Goal: Navigation & Orientation: Find specific page/section

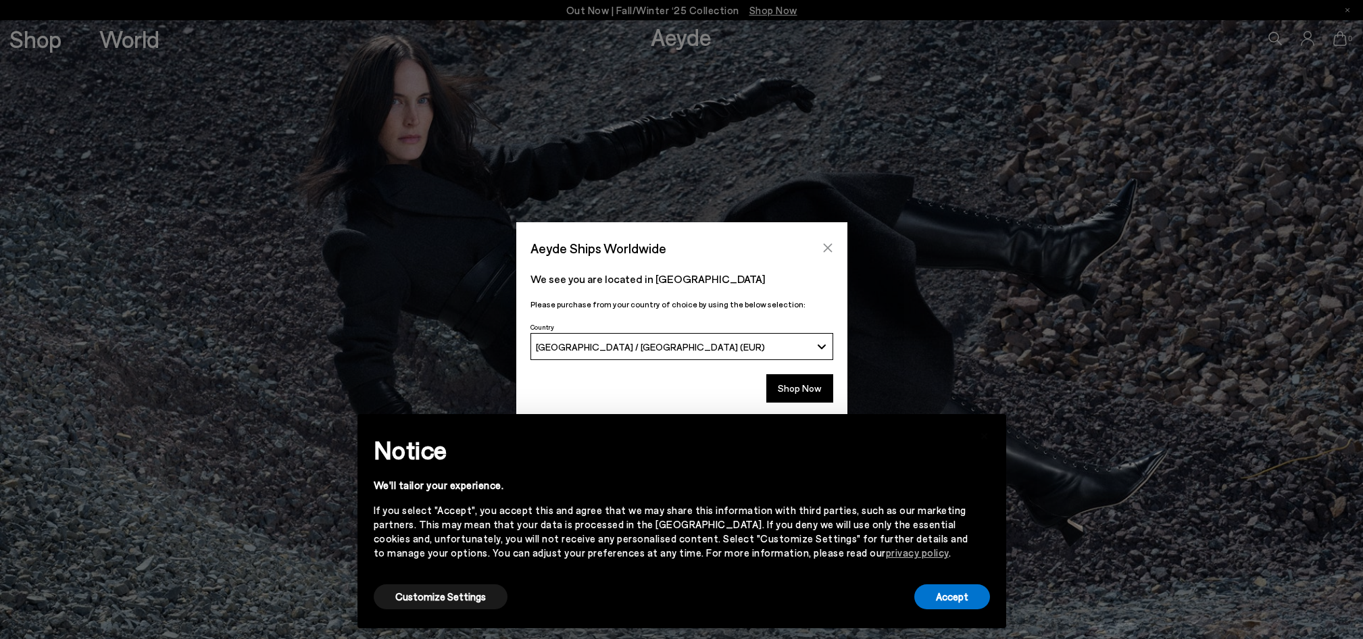
click at [826, 246] on icon "Close" at bounding box center [827, 248] width 9 height 9
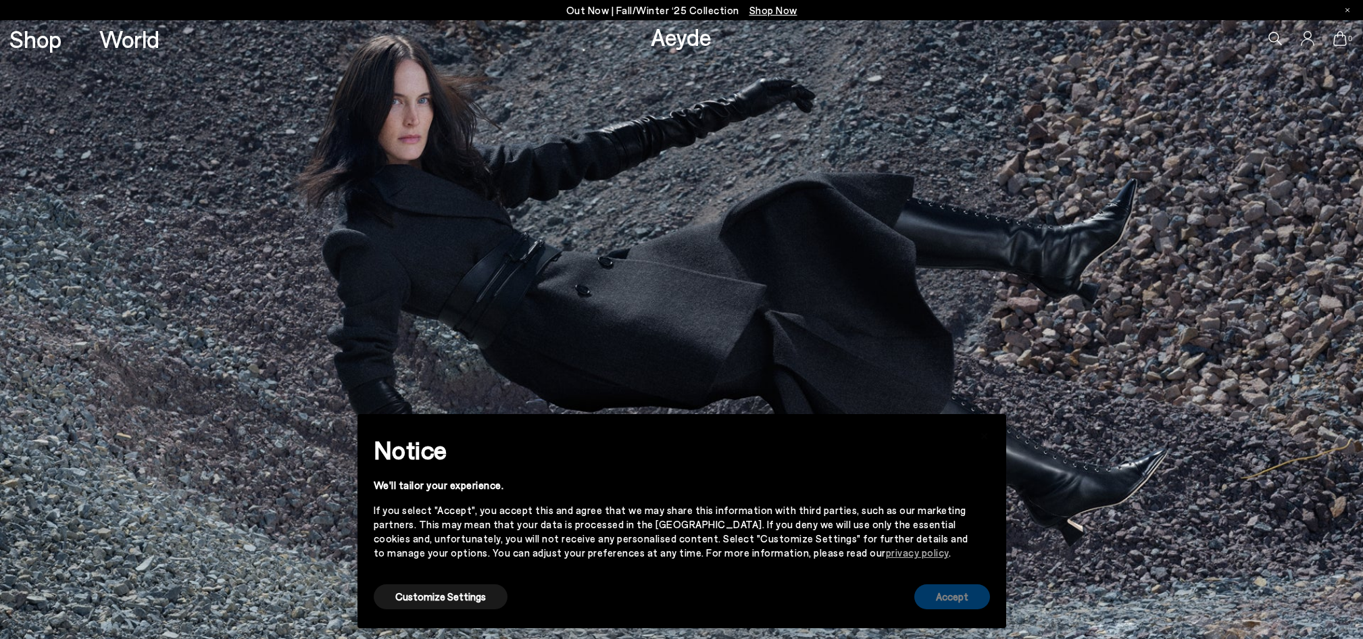
click at [941, 597] on button "Accept" at bounding box center [952, 596] width 76 height 25
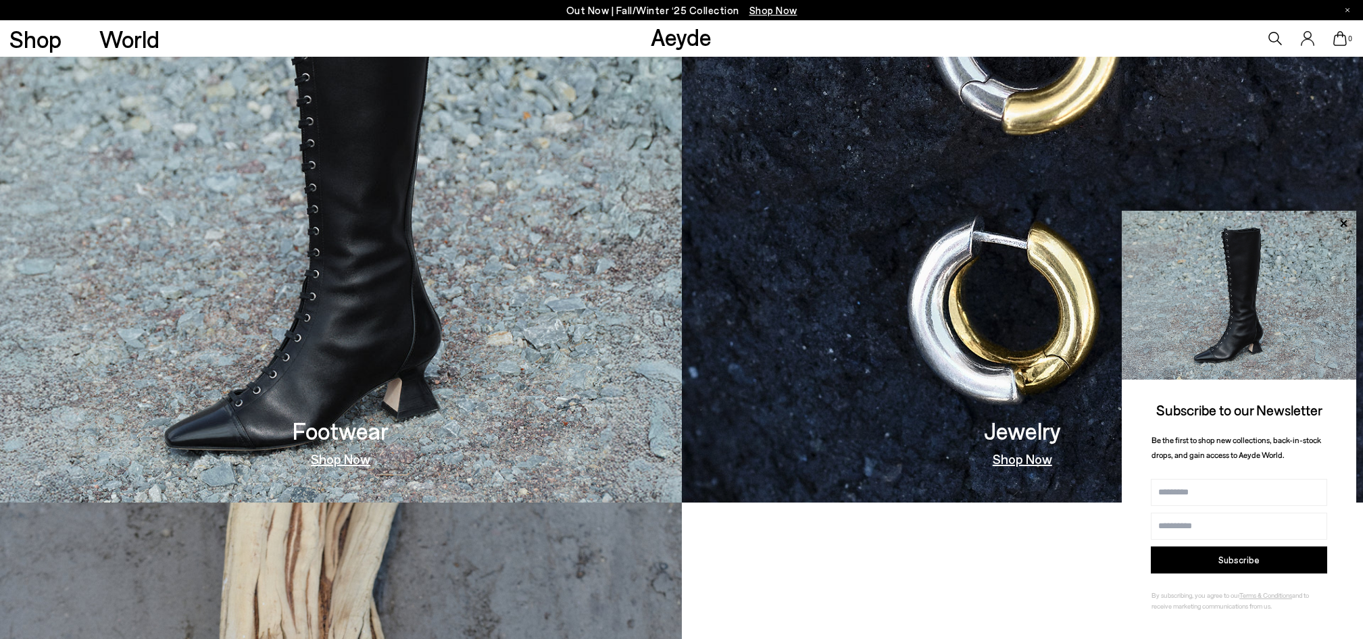
scroll to position [1407, 0]
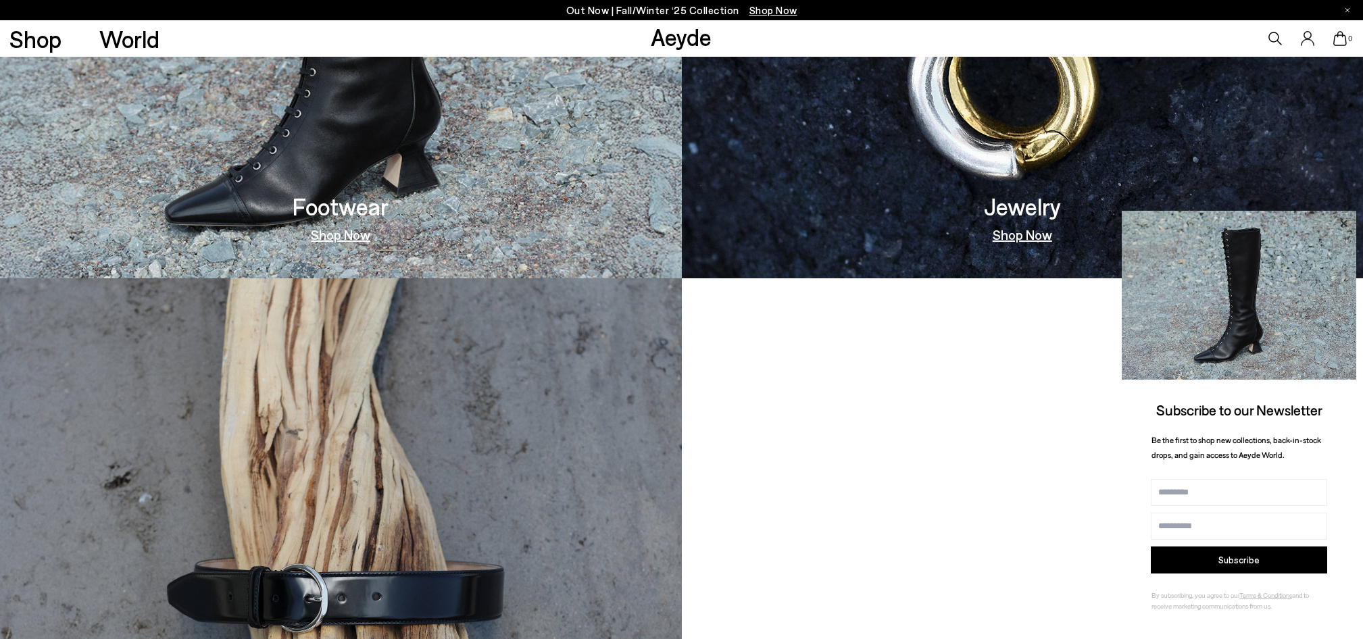
click at [1341, 222] on icon at bounding box center [1343, 223] width 7 height 7
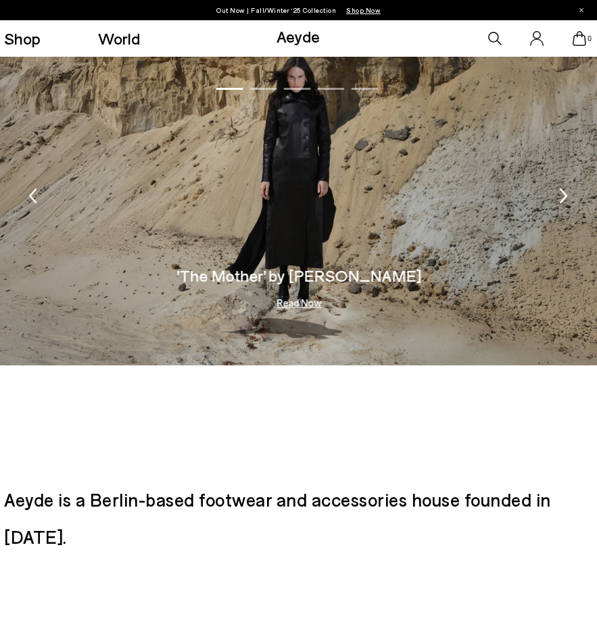
scroll to position [1810, 0]
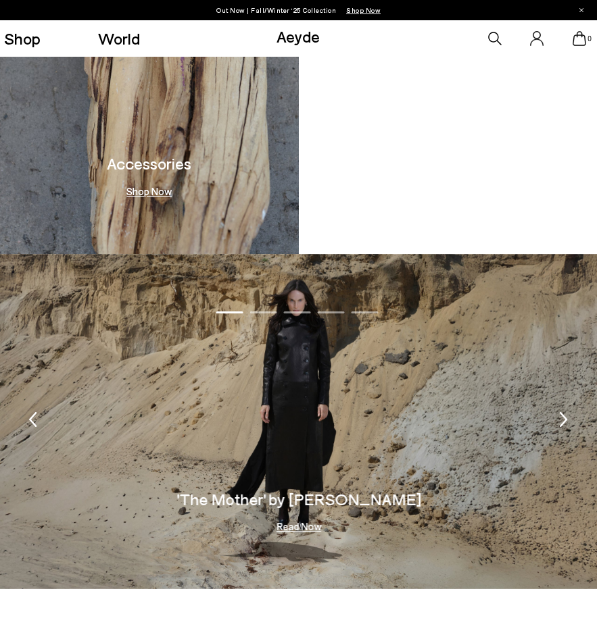
click at [561, 419] on icon "Next slide" at bounding box center [563, 420] width 8 height 30
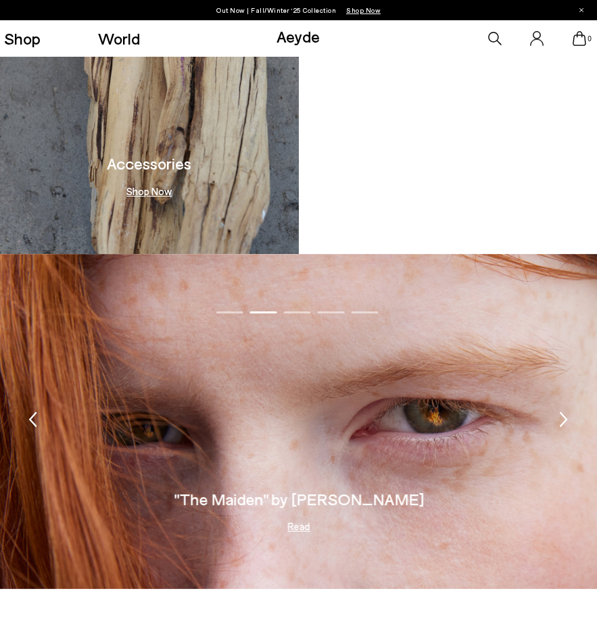
click at [561, 419] on icon "Next slide" at bounding box center [563, 420] width 8 height 30
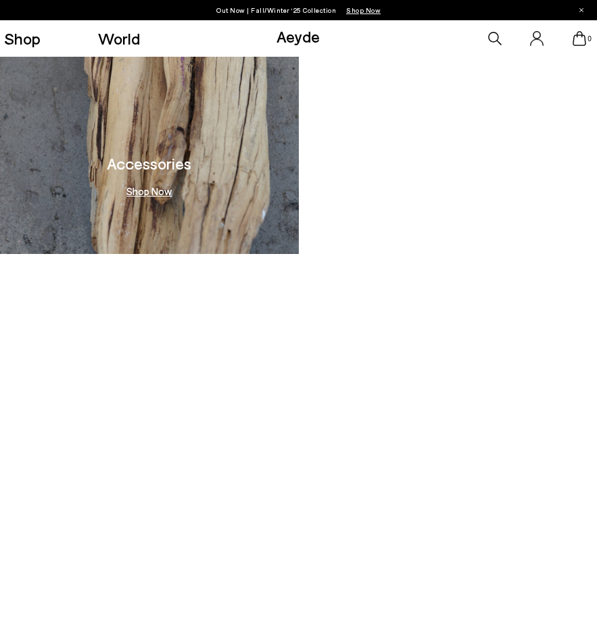
click at [561, 419] on icon "Next slide" at bounding box center [563, 420] width 8 height 30
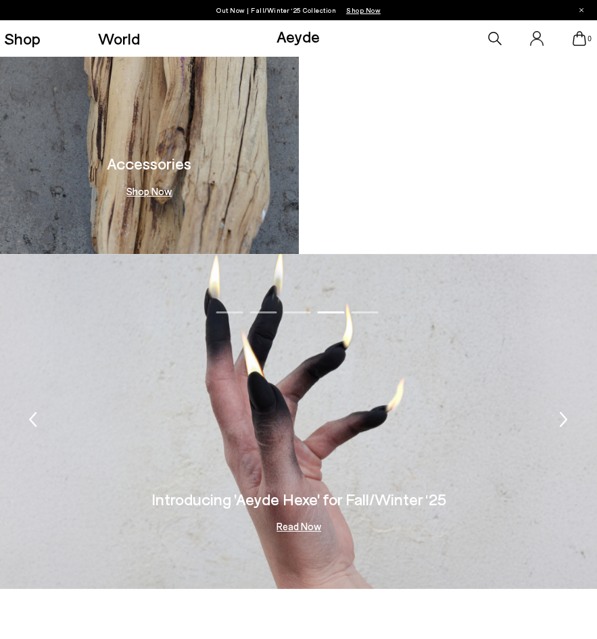
click at [561, 419] on icon "Next slide" at bounding box center [563, 420] width 8 height 30
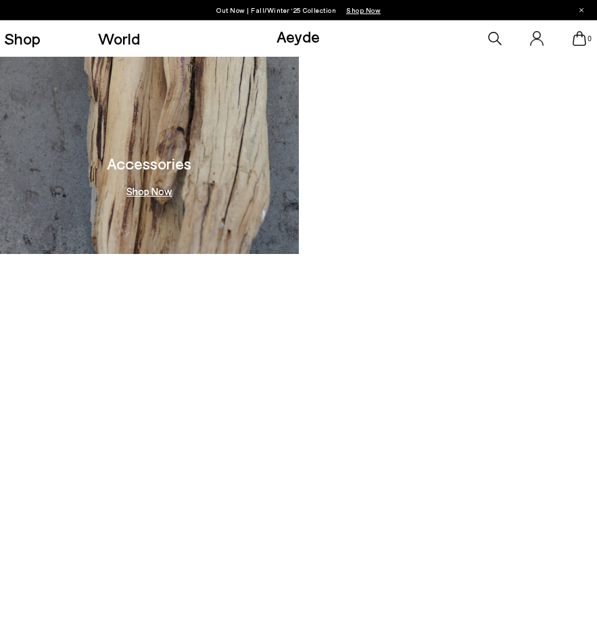
click at [561, 420] on icon "Next slide" at bounding box center [563, 420] width 8 height 30
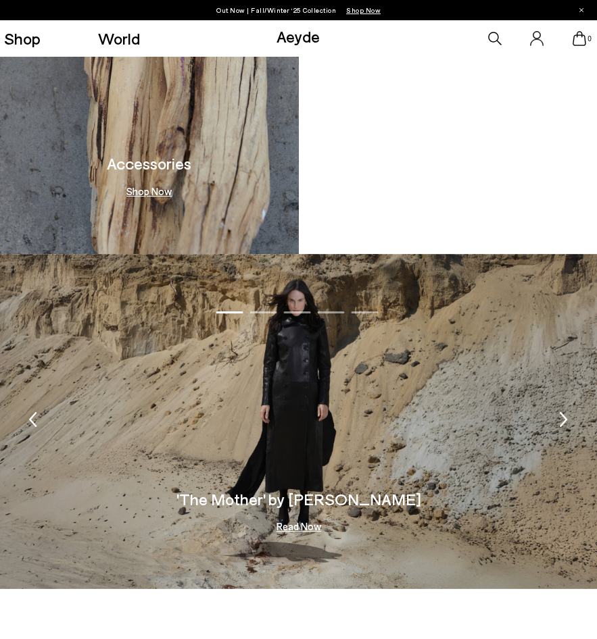
click at [561, 420] on icon "Next slide" at bounding box center [563, 420] width 8 height 30
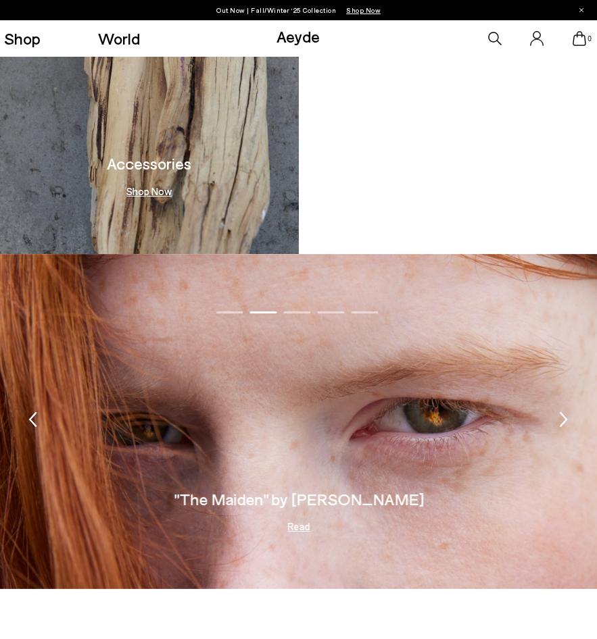
click at [561, 420] on icon "Next slide" at bounding box center [563, 420] width 8 height 30
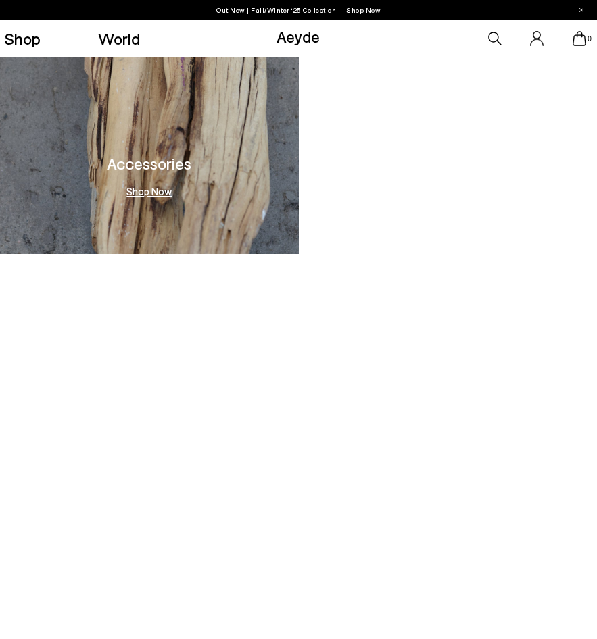
click at [561, 420] on icon "Next slide" at bounding box center [563, 420] width 8 height 30
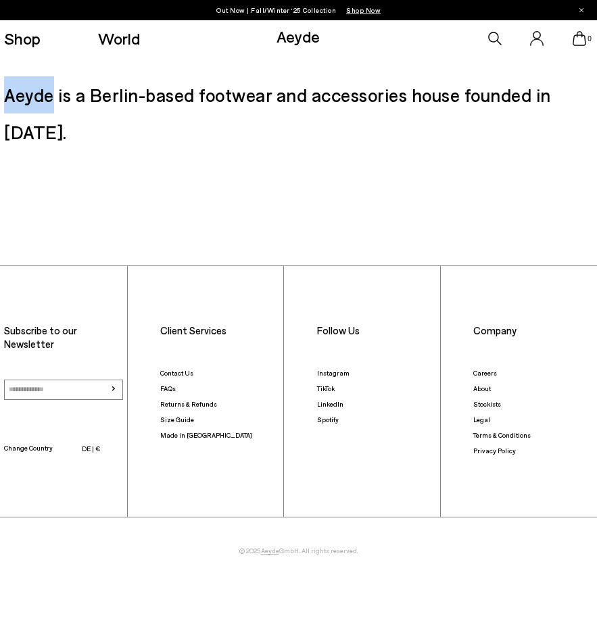
scroll to position [2442, 0]
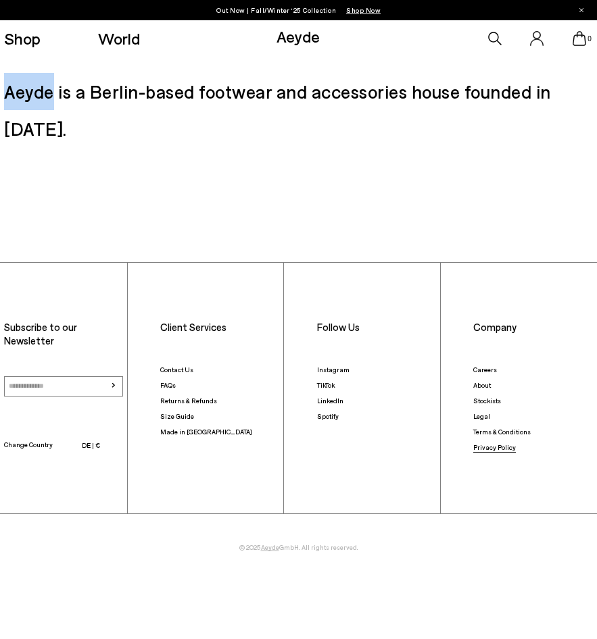
click at [493, 446] on link "Privacy Policy" at bounding box center [494, 447] width 43 height 8
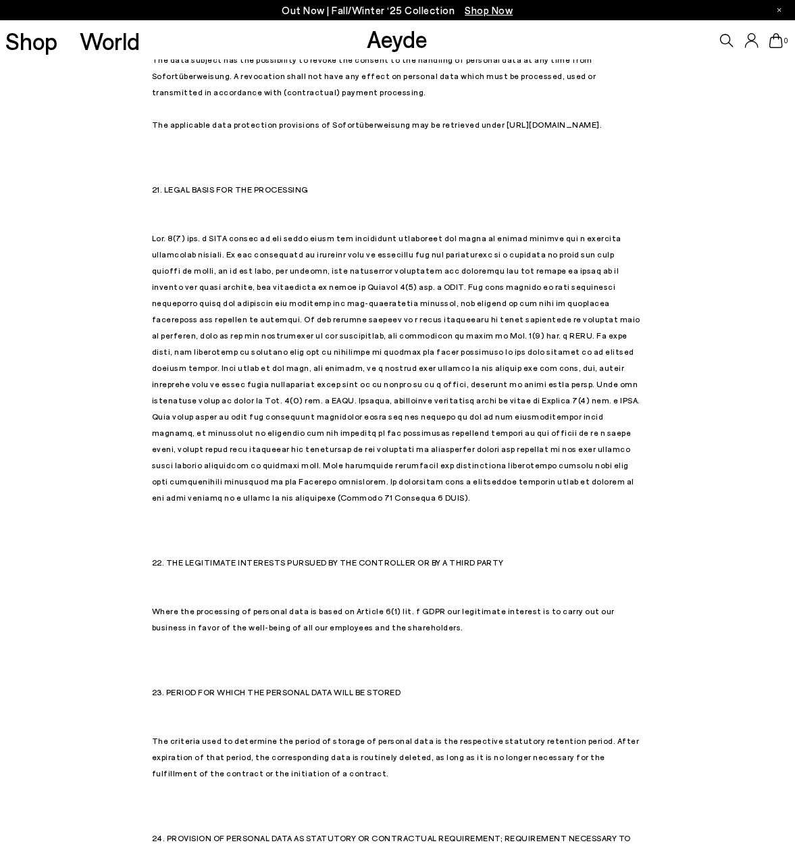
scroll to position [14056, 0]
